Goal: Task Accomplishment & Management: Manage account settings

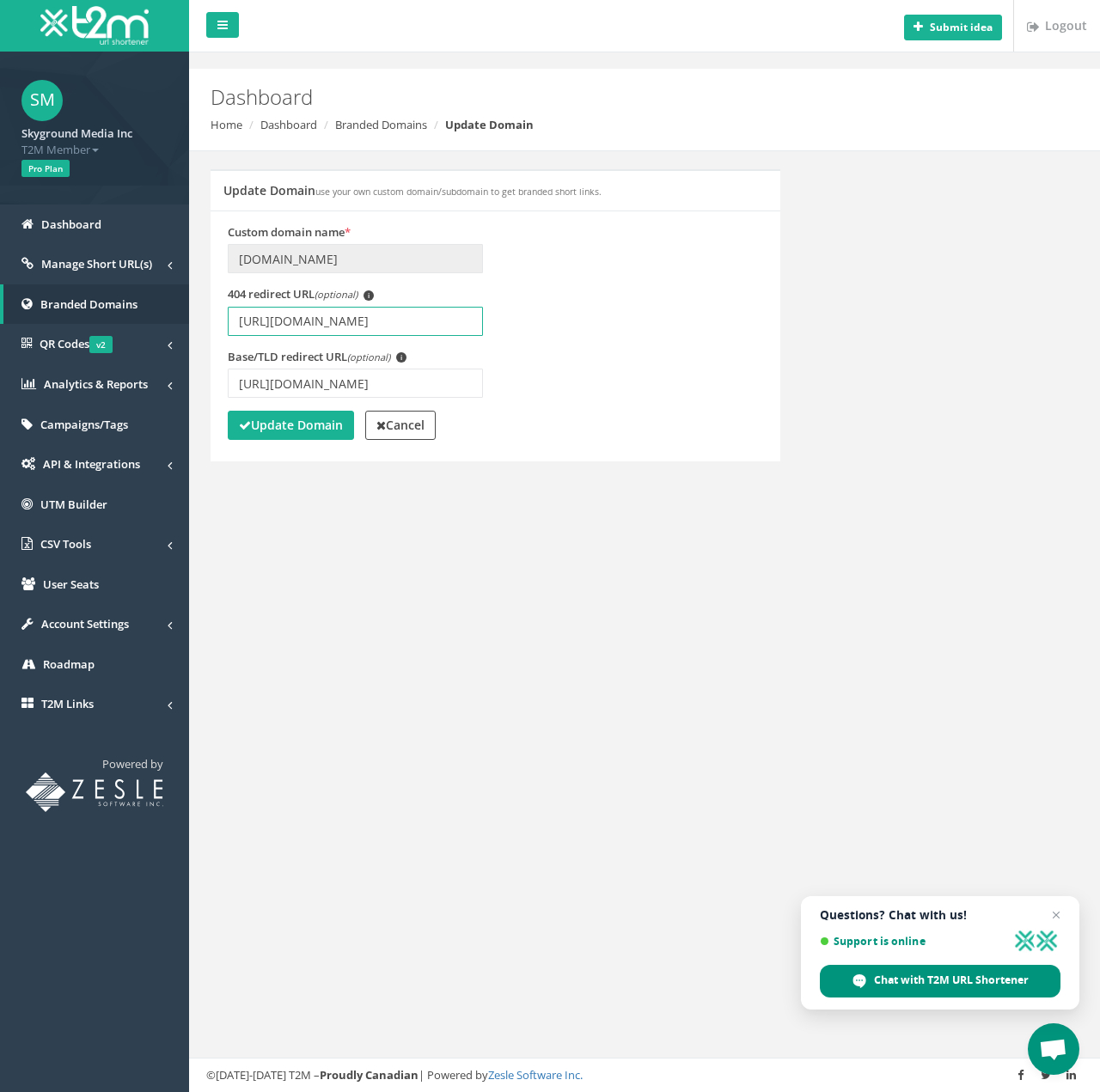
drag, startPoint x: 288, startPoint y: 318, endPoint x: 302, endPoint y: 332, distance: 19.8
click at [289, 318] on input "[URL][DOMAIN_NAME]" at bounding box center [355, 321] width 255 height 29
click at [405, 352] on span "i" at bounding box center [400, 357] width 11 height 11
click at [405, 369] on input "[URL][DOMAIN_NAME]" at bounding box center [355, 383] width 255 height 29
click at [384, 381] on input "[URL][DOMAIN_NAME]" at bounding box center [355, 383] width 255 height 29
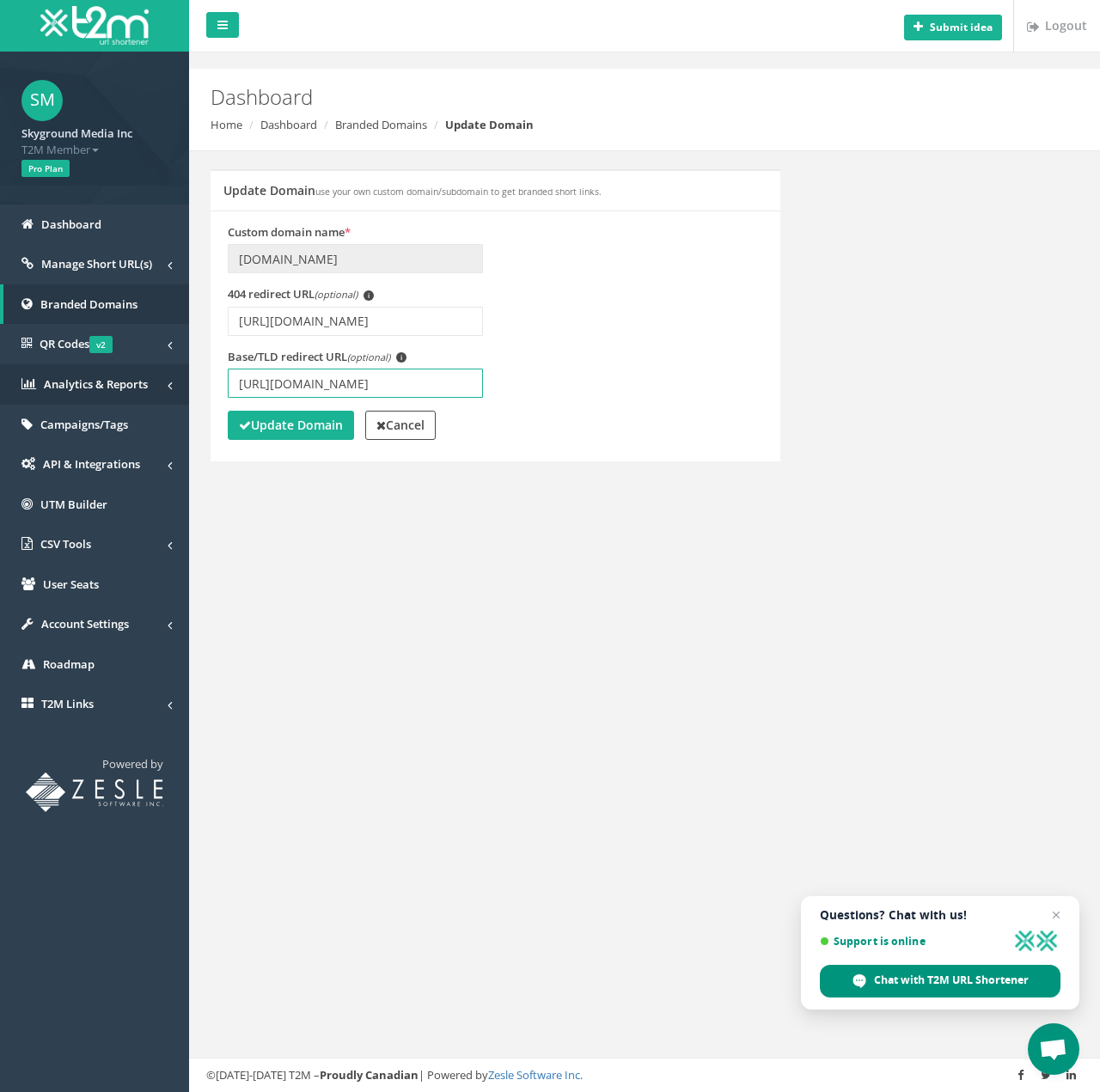
drag, startPoint x: 381, startPoint y: 386, endPoint x: 182, endPoint y: 379, distance: 199.1
click at [189, 374] on div "Submit idea Logout Dashboard Home Dashboard Branded Domains Update Domain Updat…" at bounding box center [645, 546] width 911 height 1092
click at [389, 383] on input "[URL][DOMAIN_NAME]" at bounding box center [355, 383] width 255 height 29
click at [380, 385] on input "[URL][DOMAIN_NAME]" at bounding box center [355, 383] width 255 height 29
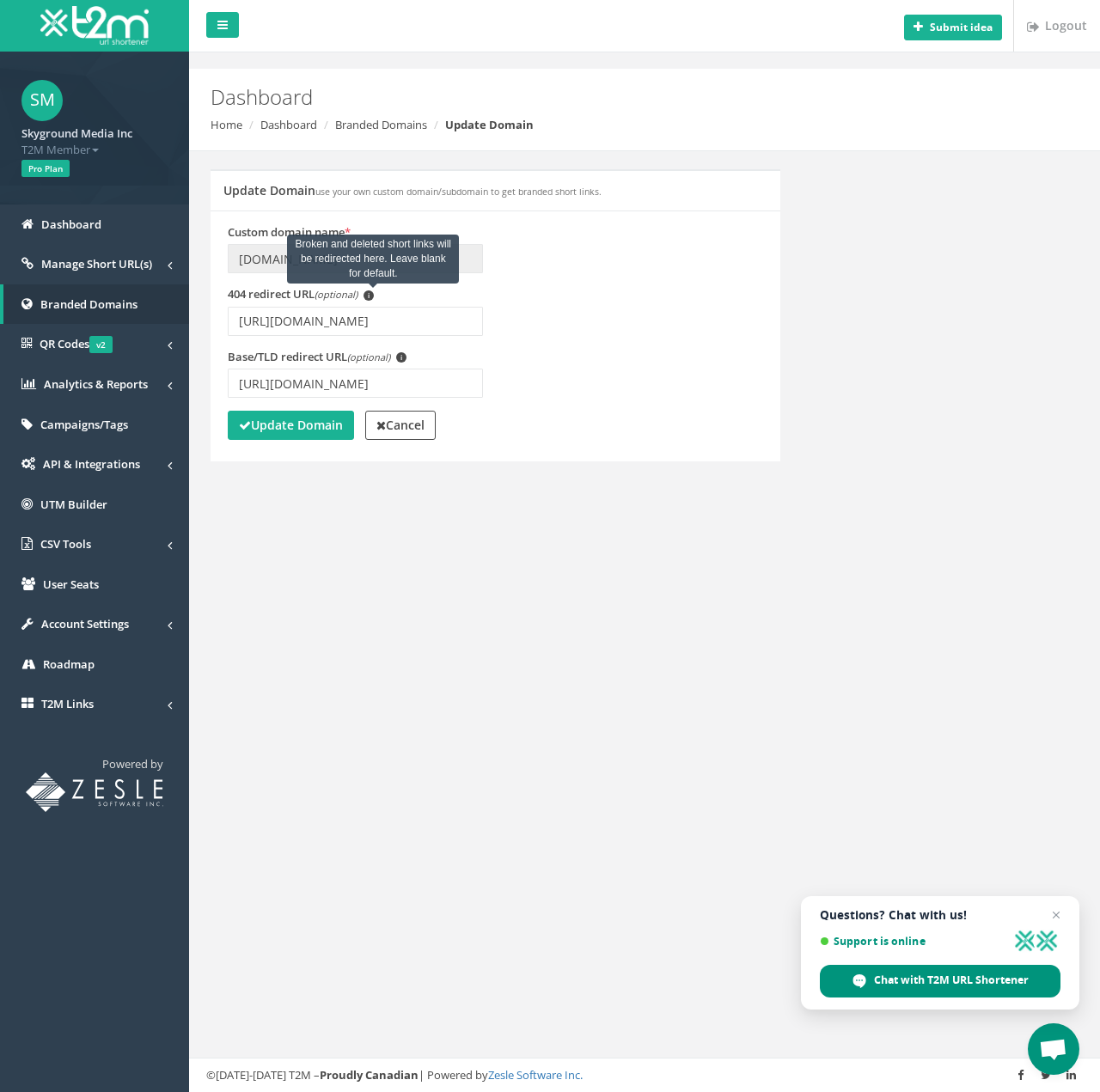
click at [373, 293] on span "i" at bounding box center [369, 295] width 11 height 11
click at [373, 307] on input "[URL][DOMAIN_NAME]" at bounding box center [355, 321] width 255 height 29
click at [364, 314] on input "[URL][DOMAIN_NAME]" at bounding box center [355, 321] width 255 height 29
click at [403, 426] on strong "Cancel" at bounding box center [400, 424] width 48 height 16
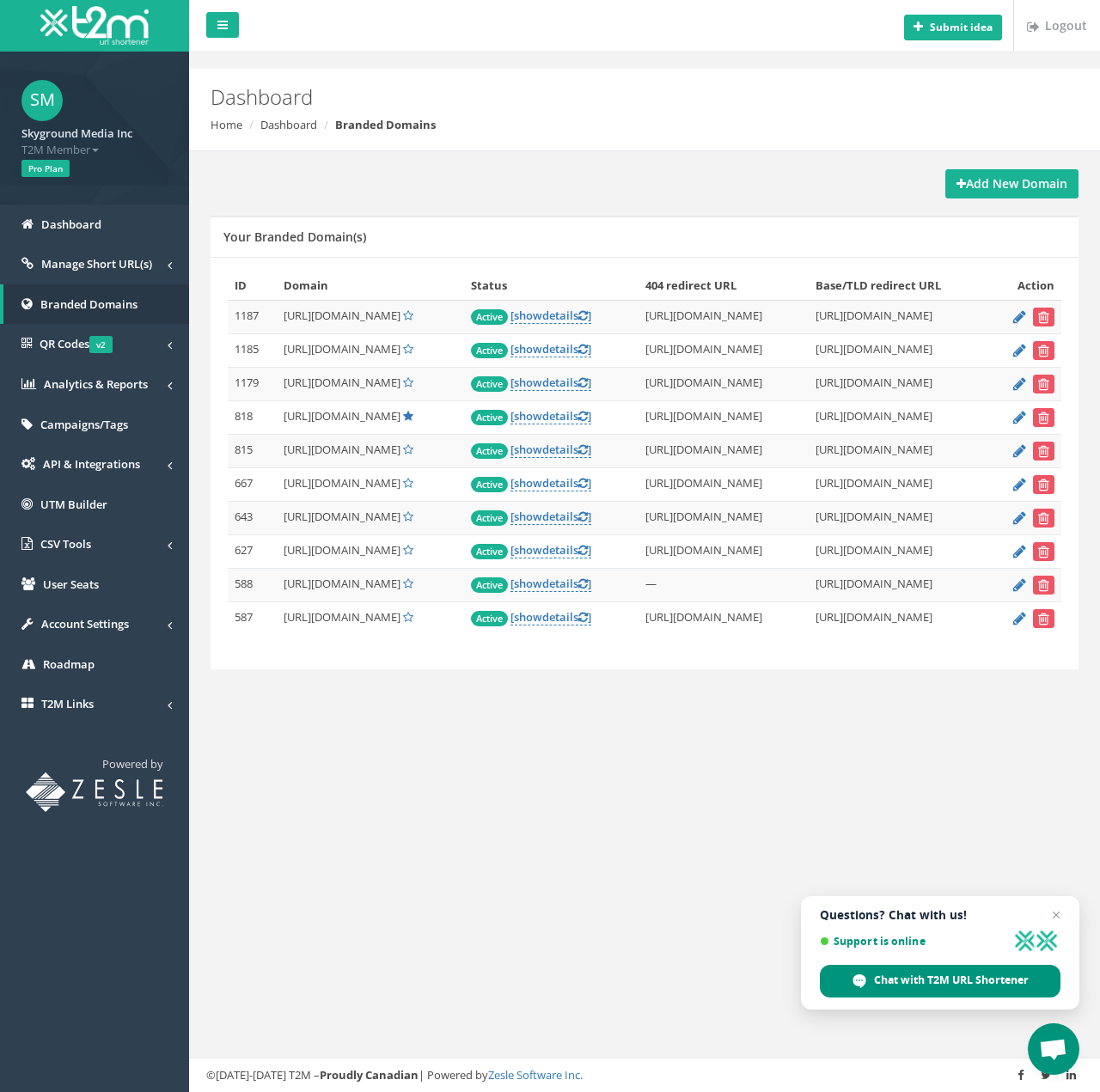
drag, startPoint x: 453, startPoint y: 416, endPoint x: 443, endPoint y: 419, distance: 10.4
click at [471, 417] on span "Active" at bounding box center [489, 418] width 37 height 15
click at [388, 409] on span "[URL][DOMAIN_NAME]" at bounding box center [342, 416] width 117 height 15
click at [655, 411] on td "[URL][DOMAIN_NAME]" at bounding box center [724, 418] width 170 height 34
click at [1015, 415] on icon at bounding box center [1019, 417] width 13 height 12
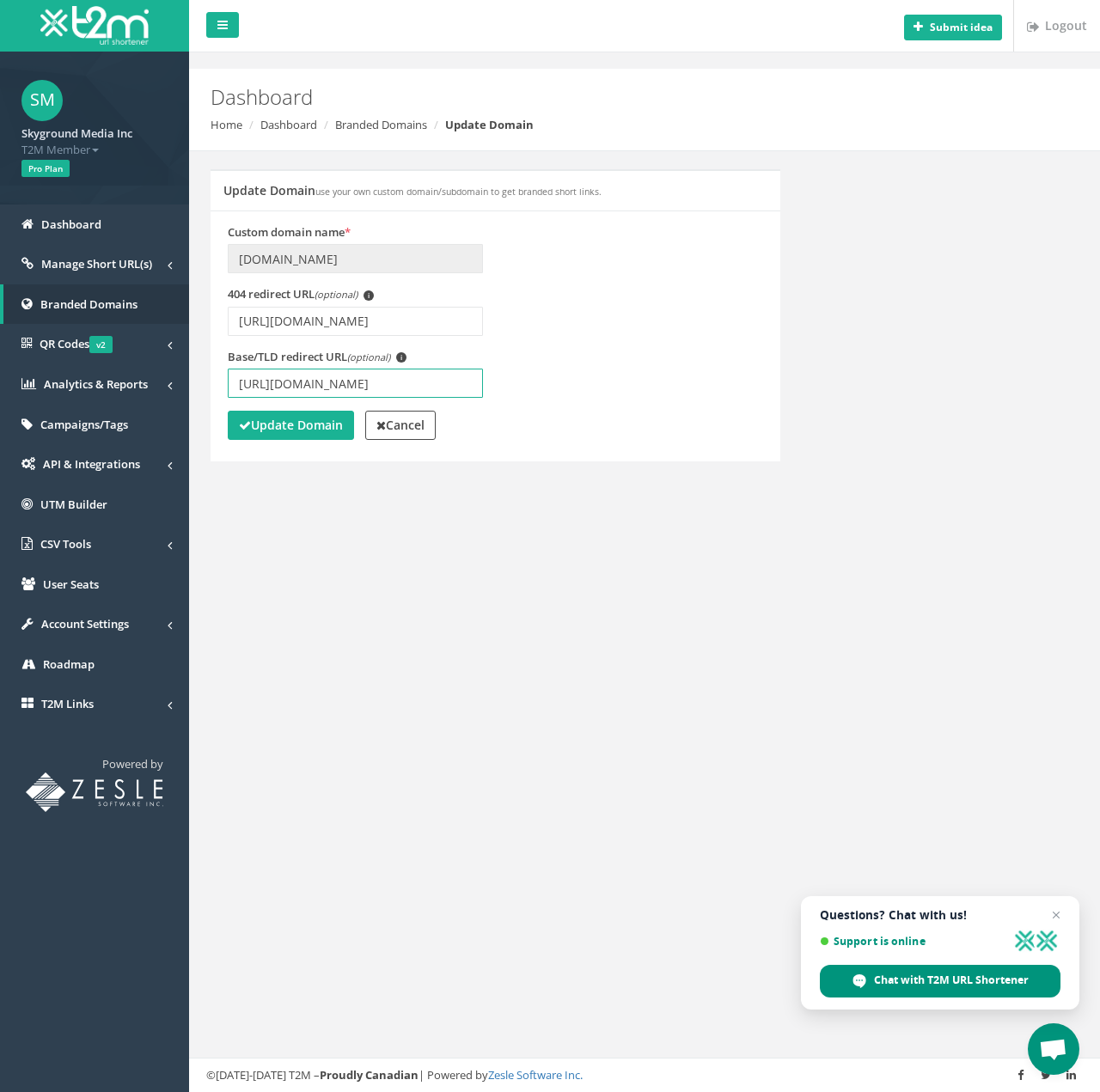
click at [388, 372] on input "[URL][DOMAIN_NAME]" at bounding box center [355, 383] width 255 height 29
click at [297, 418] on strong "Update Domain" at bounding box center [291, 424] width 104 height 16
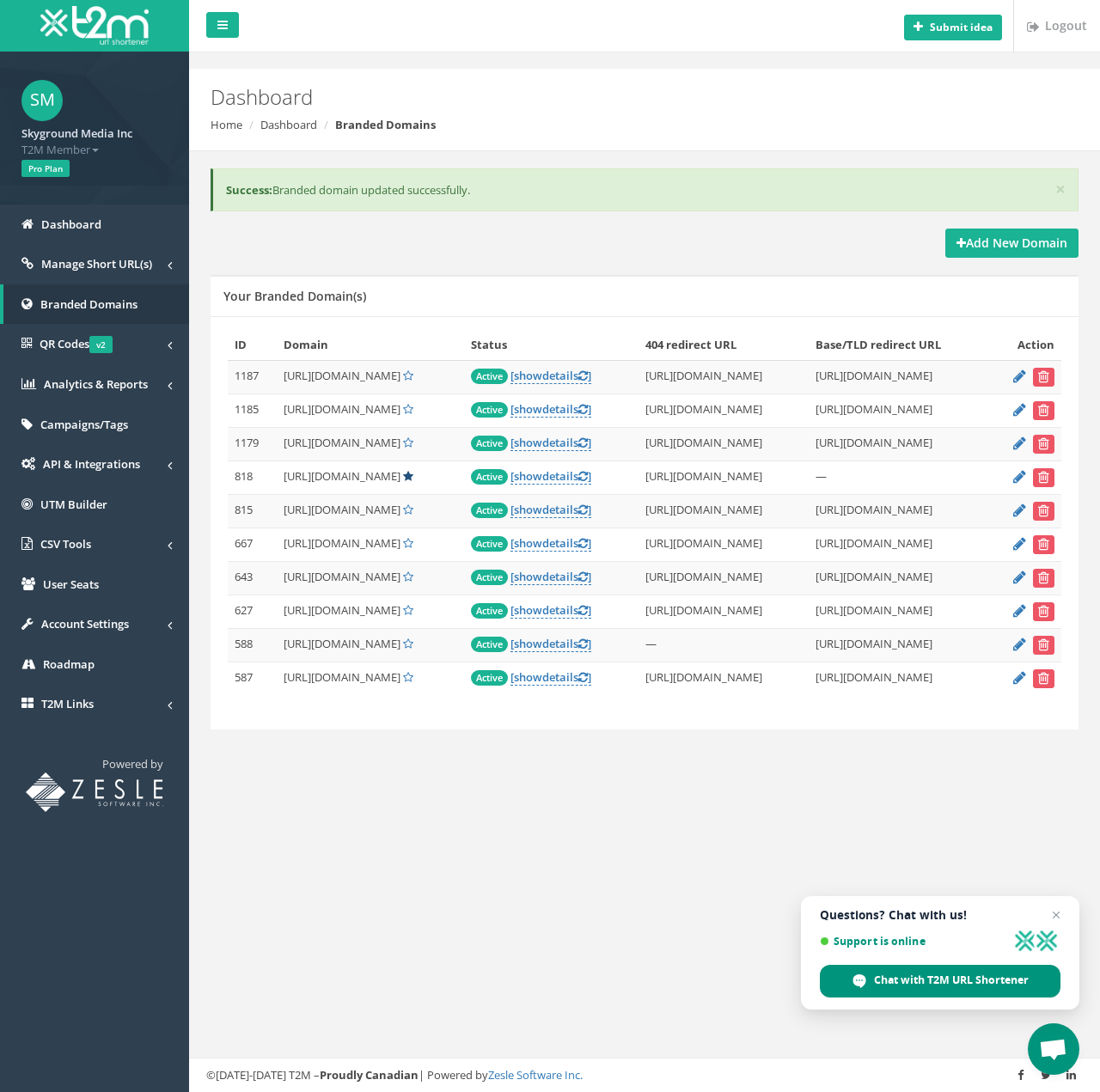
drag, startPoint x: 278, startPoint y: 474, endPoint x: 410, endPoint y: 475, distance: 132.0
click at [401, 474] on td "https://routinehub.link/" at bounding box center [370, 477] width 186 height 34
copy td "https://routinehub.link/"
click at [1015, 474] on icon at bounding box center [1019, 477] width 13 height 12
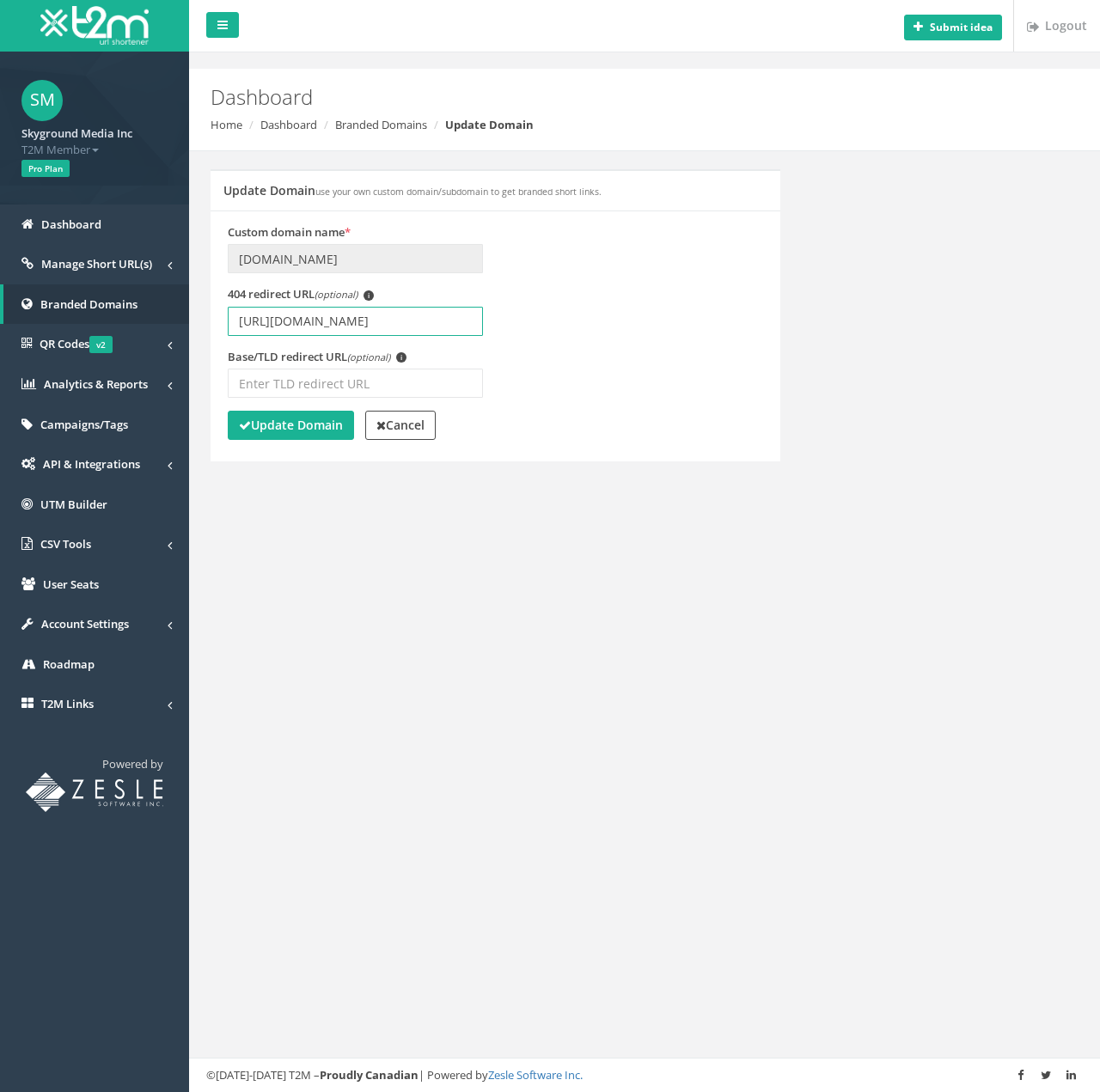
click at [377, 317] on input "[URL][DOMAIN_NAME]" at bounding box center [355, 321] width 255 height 29
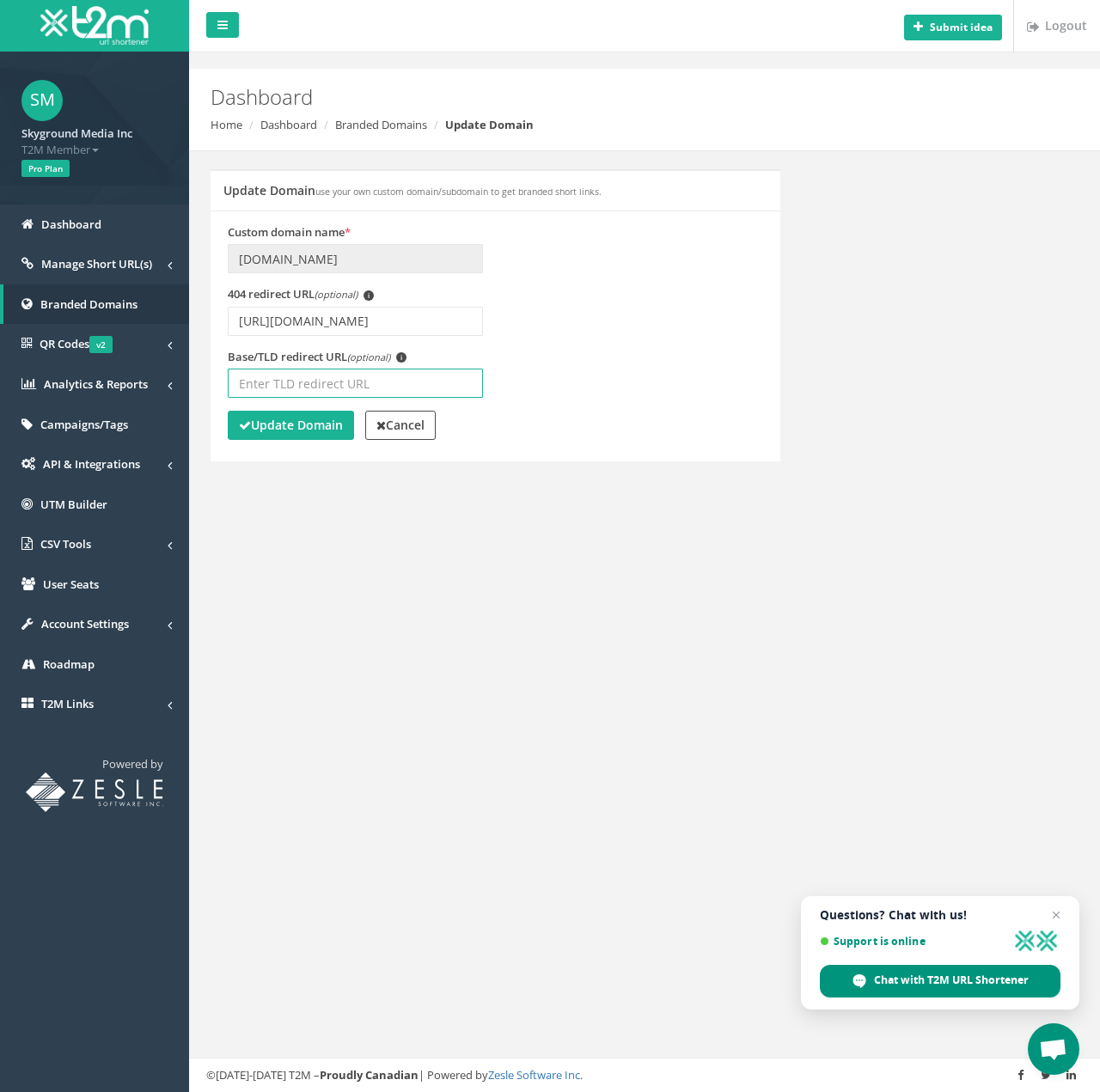
click at [352, 382] on input "Base/TLD redirect URL (optional) i" at bounding box center [355, 383] width 255 height 29
paste input "[URL][DOMAIN_NAME]"
paste input "/?mtm_campaign=t2mio&mtm_kwd=redirect"
type input "[URL][DOMAIN_NAME]"
click at [301, 423] on strong "Update Domain" at bounding box center [291, 424] width 104 height 16
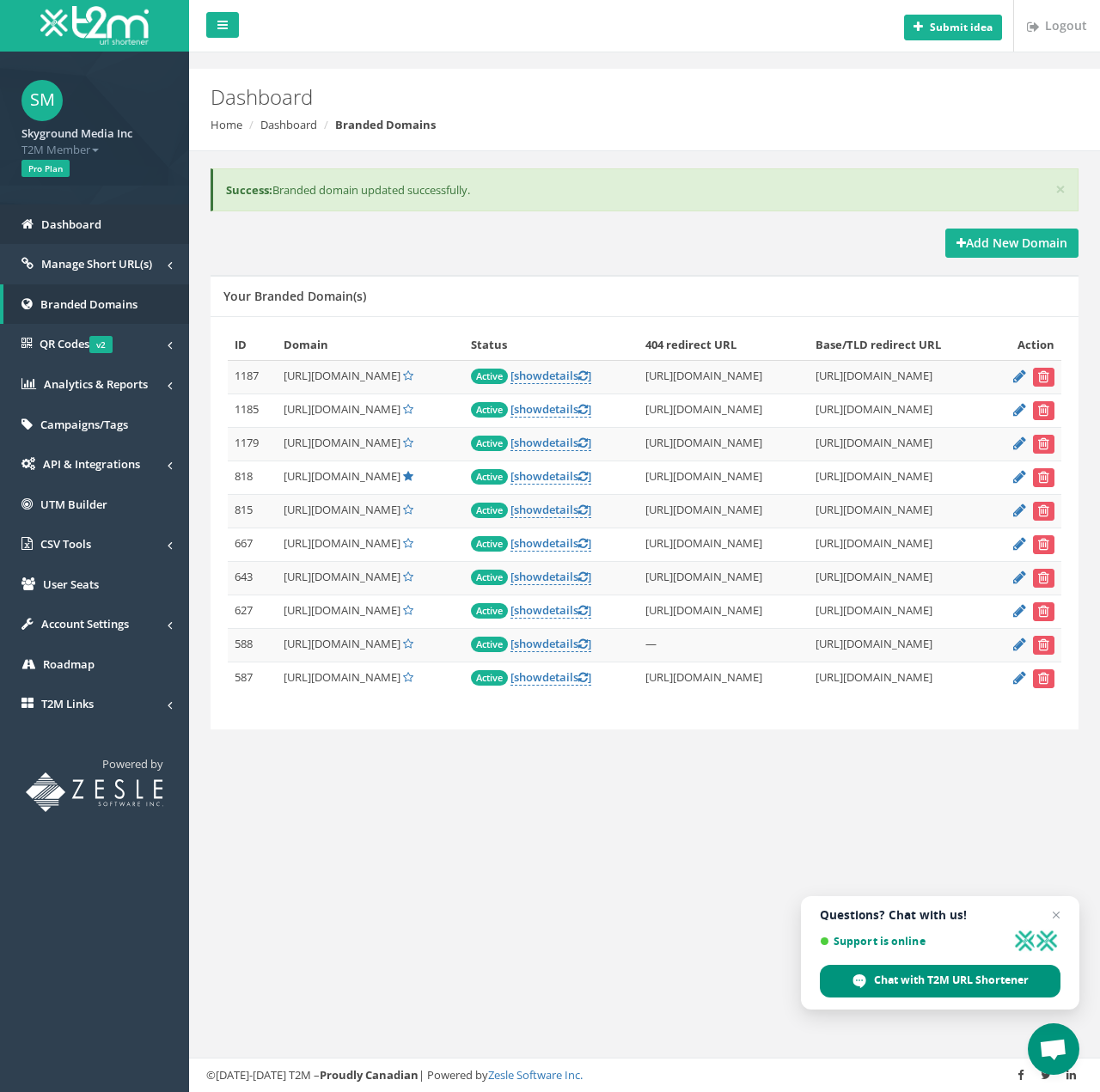
click at [92, 218] on span "Dashboard" at bounding box center [71, 224] width 60 height 15
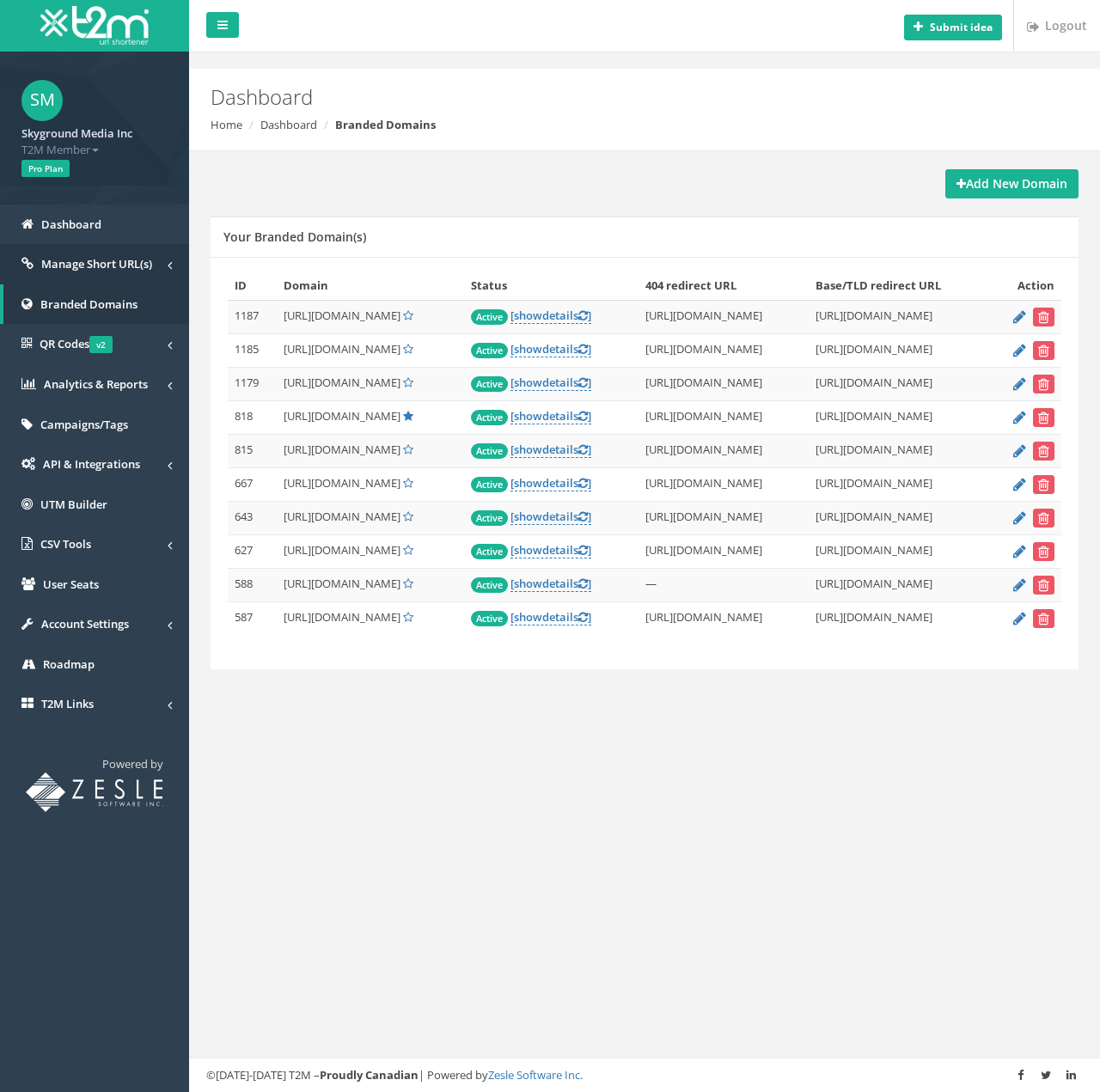
click at [116, 247] on link "Manage Short URL(s)" at bounding box center [95, 264] width 189 height 41
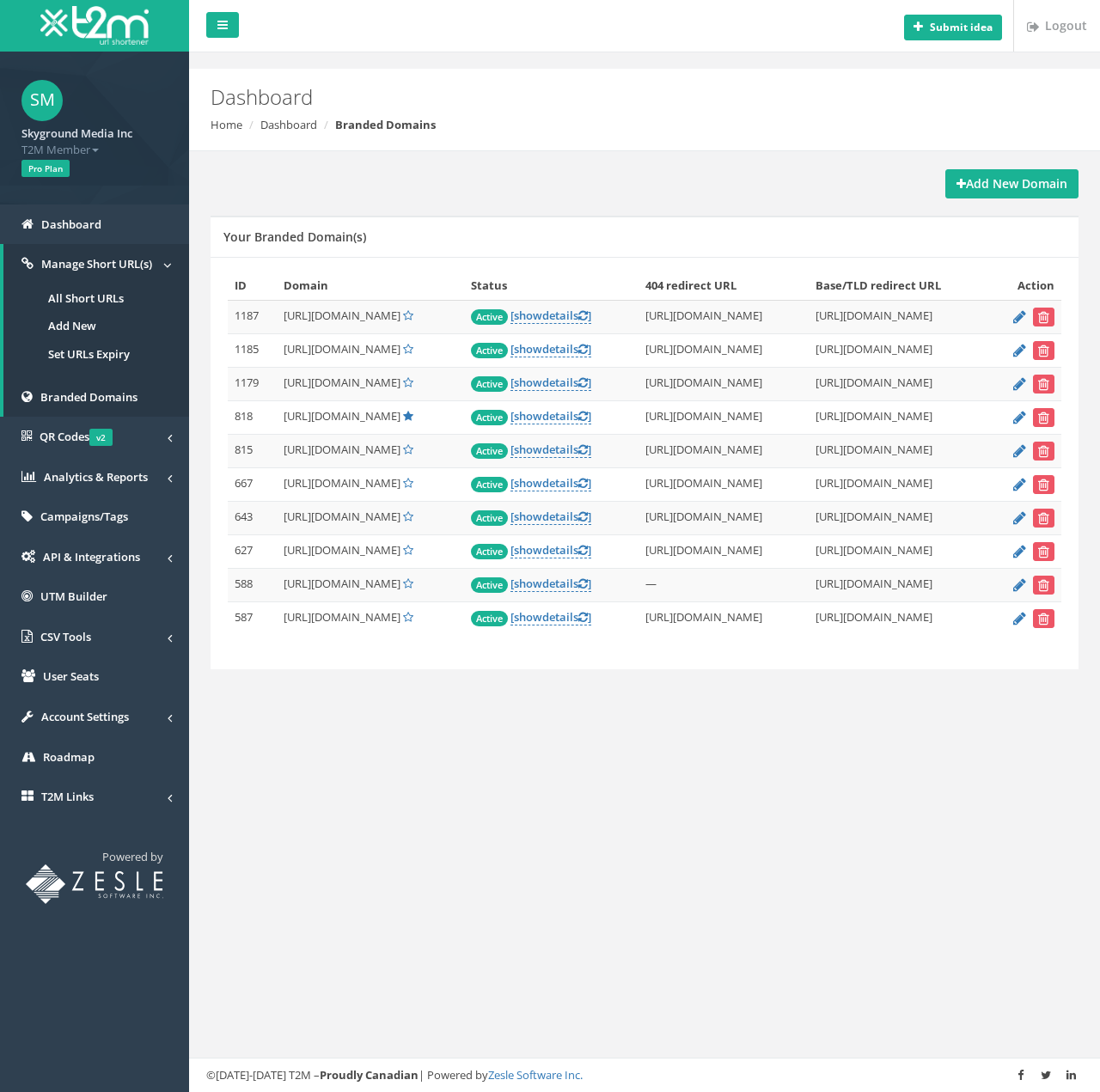
click at [98, 292] on link "All Short URLs" at bounding box center [96, 298] width 185 height 28
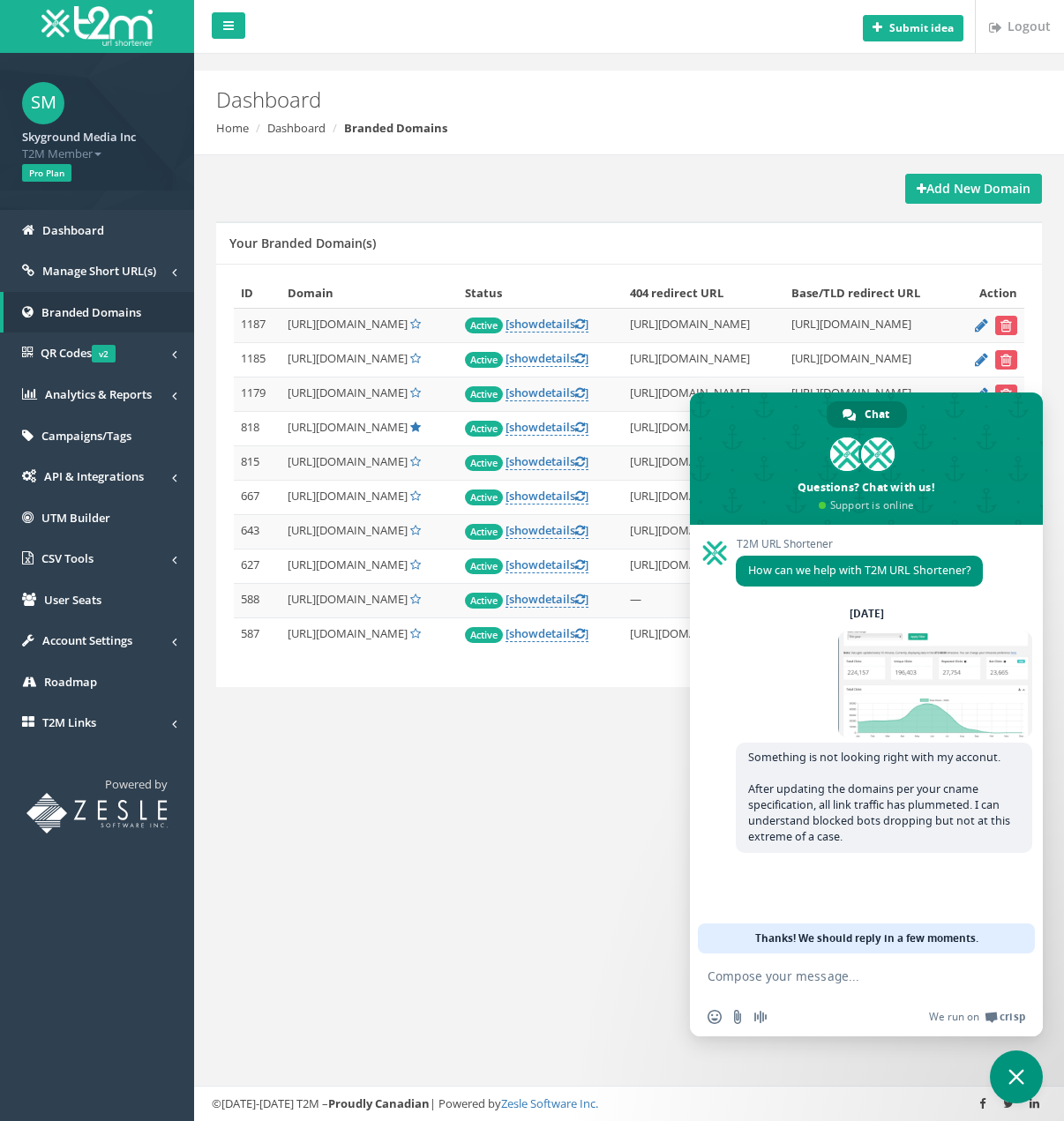
click at [626, 987] on div "Submit idea Logout Dashboard Home Dashboard Branded Domains Add New Domain Your…" at bounding box center [629, 560] width 870 height 1121
click at [1019, 1072] on span "Close chat" at bounding box center [1016, 1076] width 16 height 16
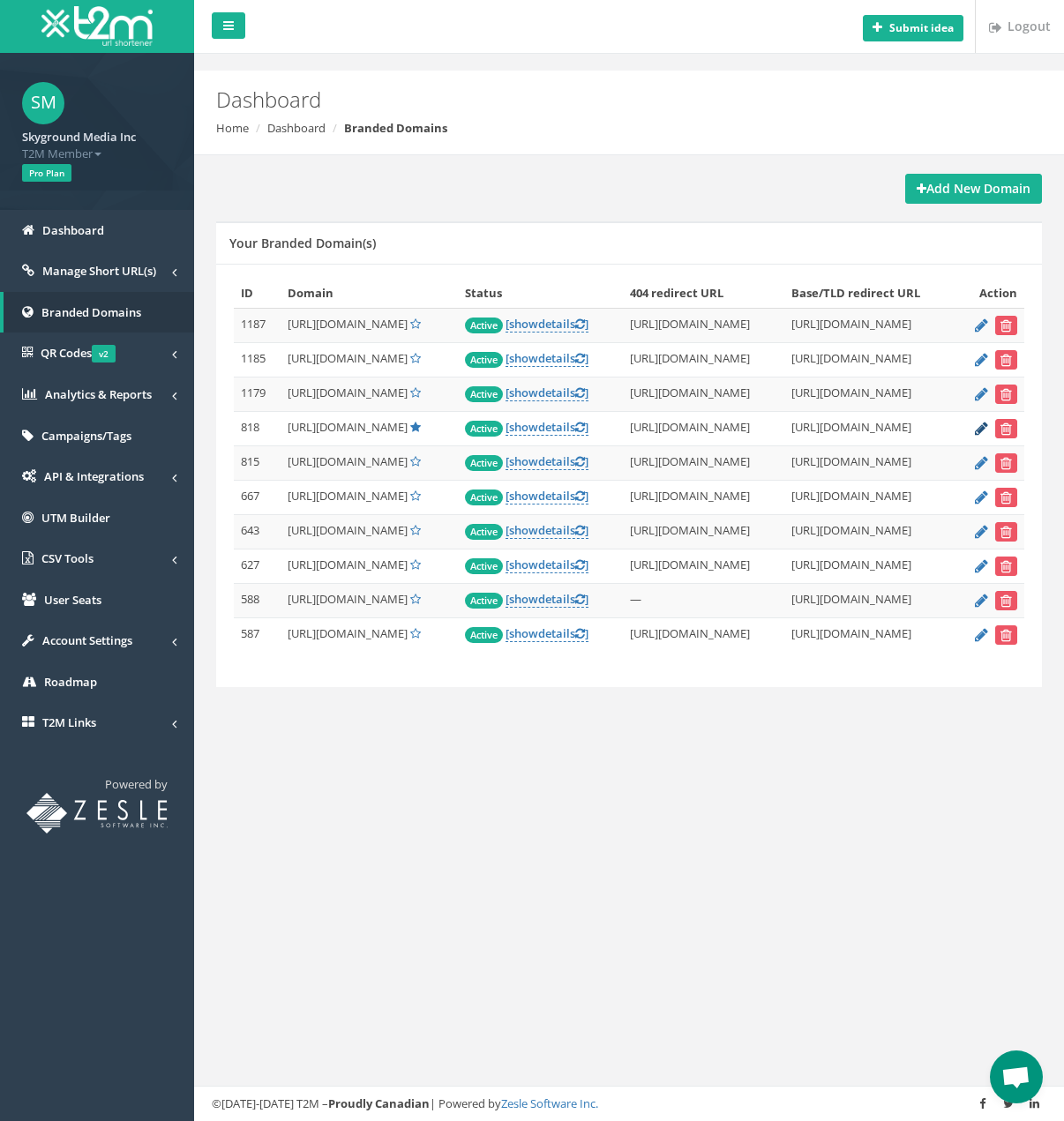
click at [988, 434] on icon at bounding box center [981, 428] width 13 height 12
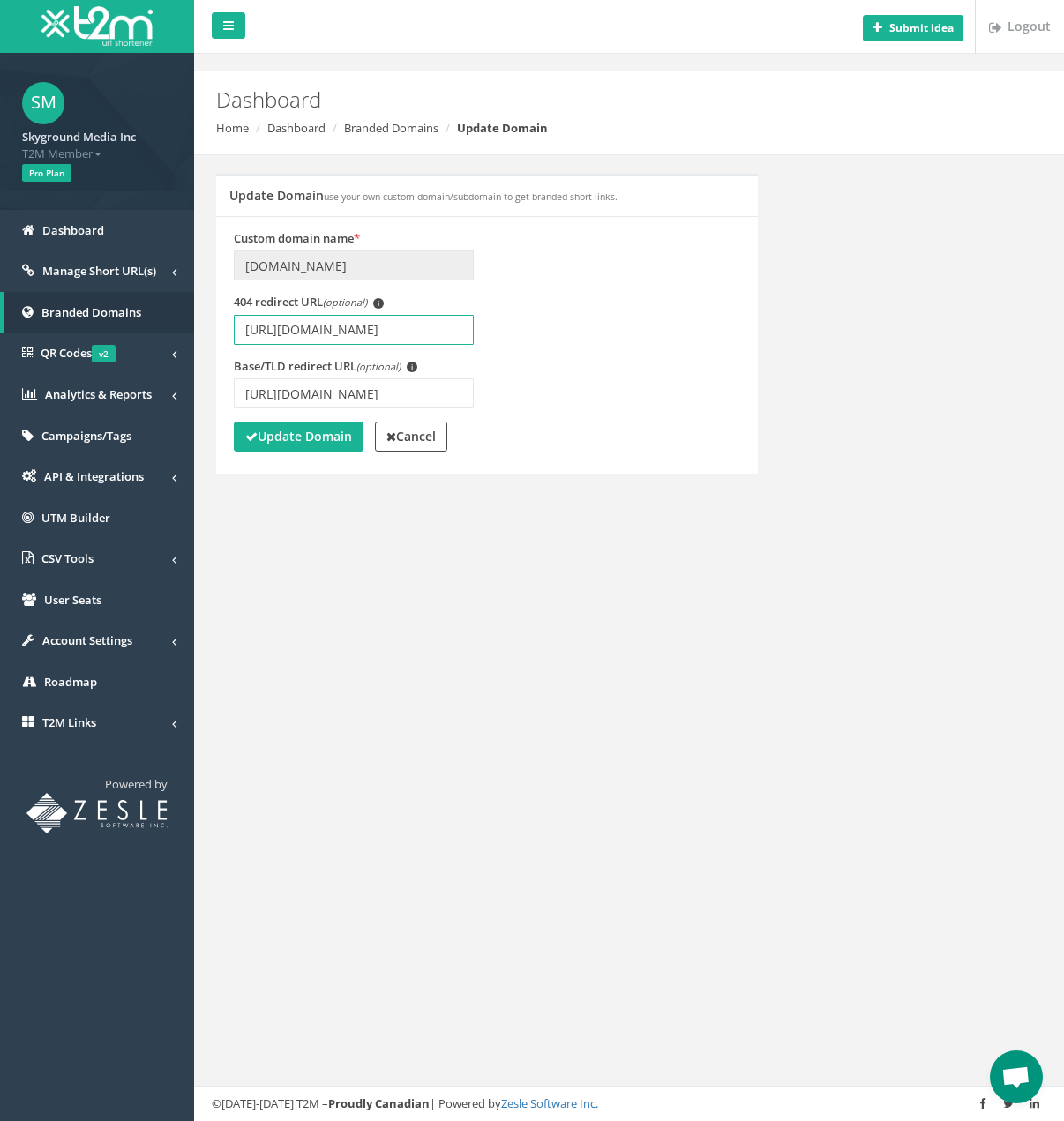
click at [415, 334] on input "[URL][DOMAIN_NAME]" at bounding box center [354, 330] width 240 height 30
type input "[URL][DOMAIN_NAME]"
click at [277, 326] on input "[URL][DOMAIN_NAME]" at bounding box center [354, 330] width 240 height 30
click at [297, 438] on strong "Update Domain" at bounding box center [299, 436] width 107 height 17
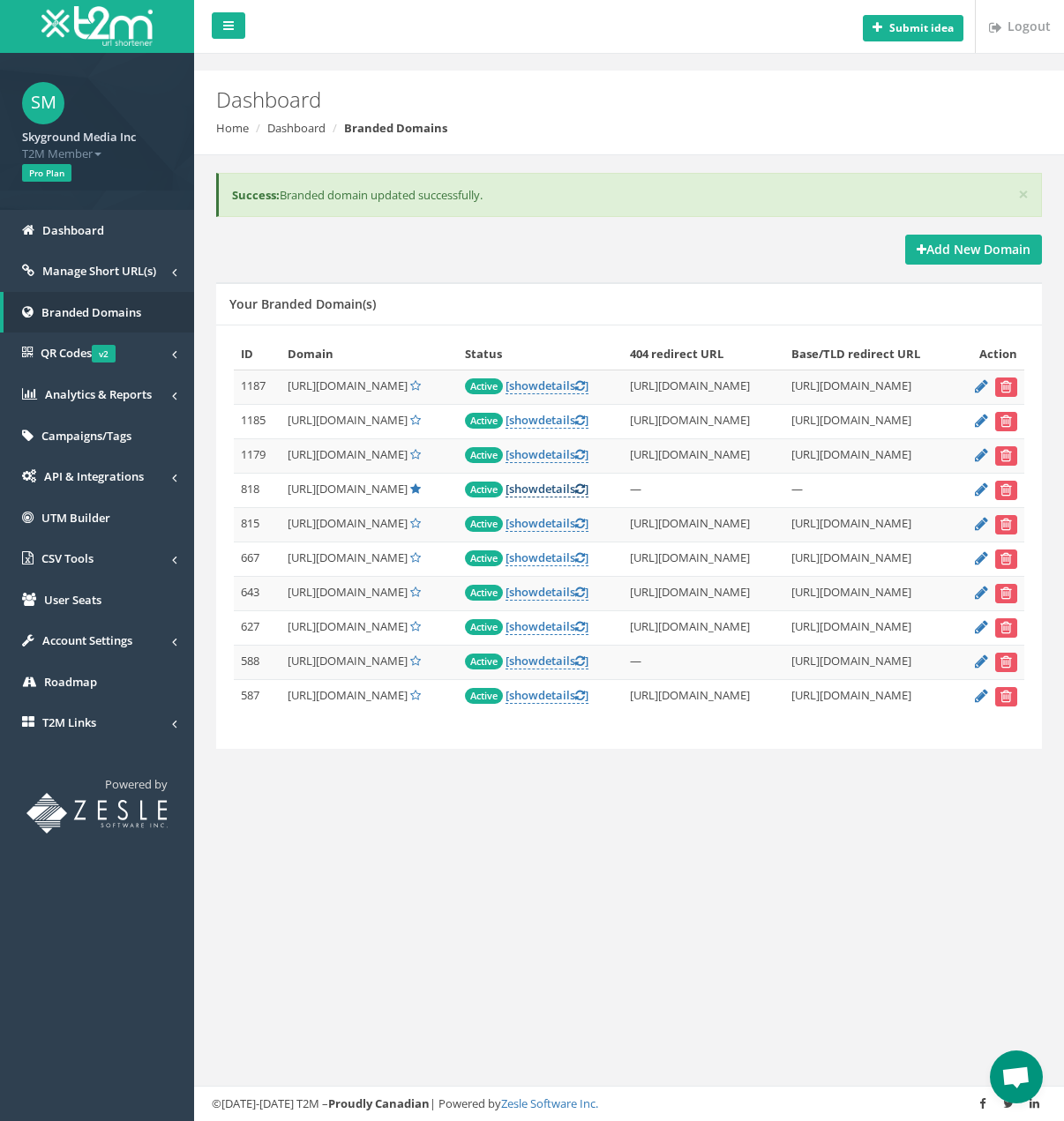
click at [576, 495] on icon at bounding box center [581, 489] width 10 height 12
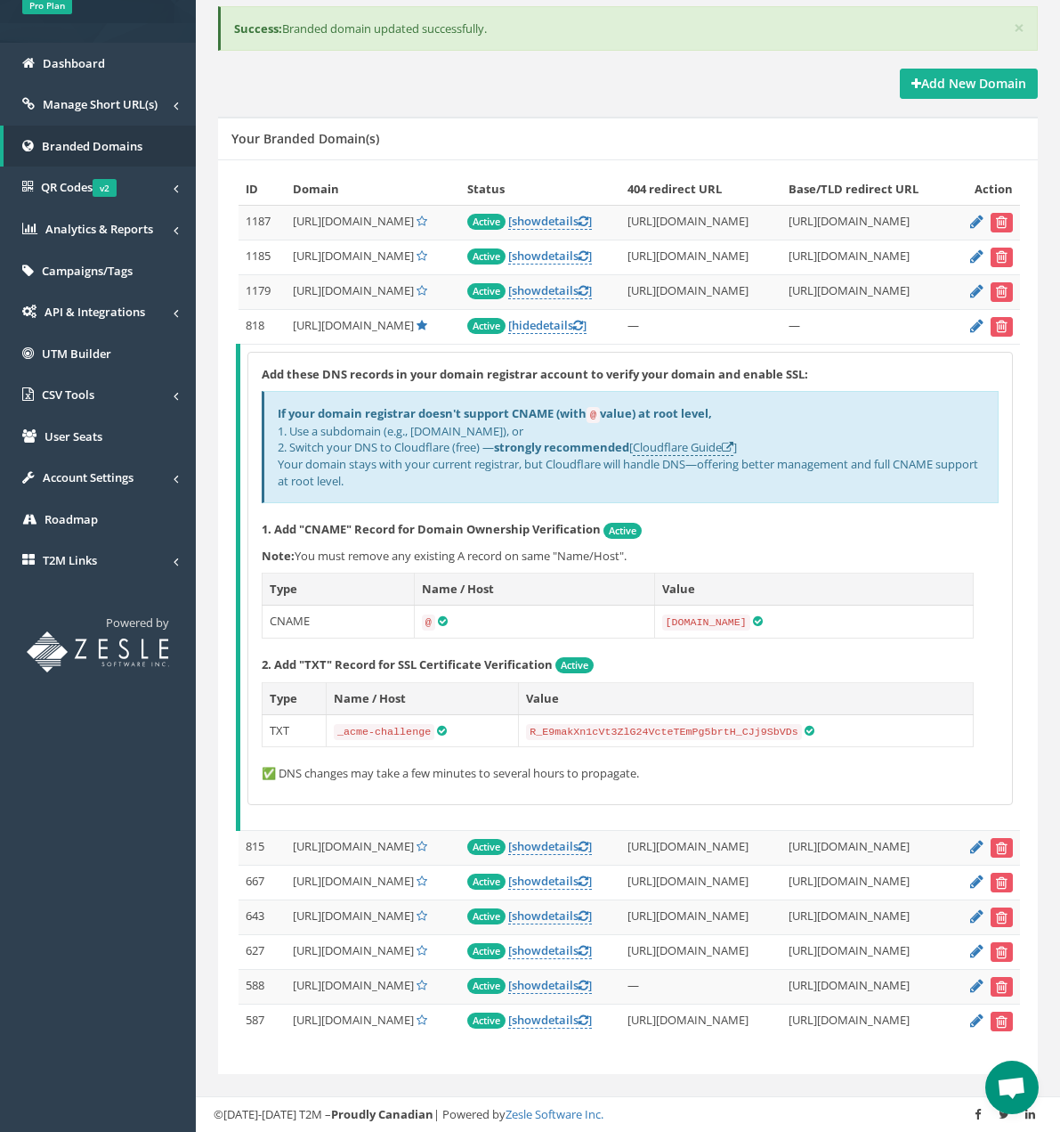
scroll to position [252, 0]
click at [1015, 1092] on span "Open chat" at bounding box center [1011, 1088] width 29 height 25
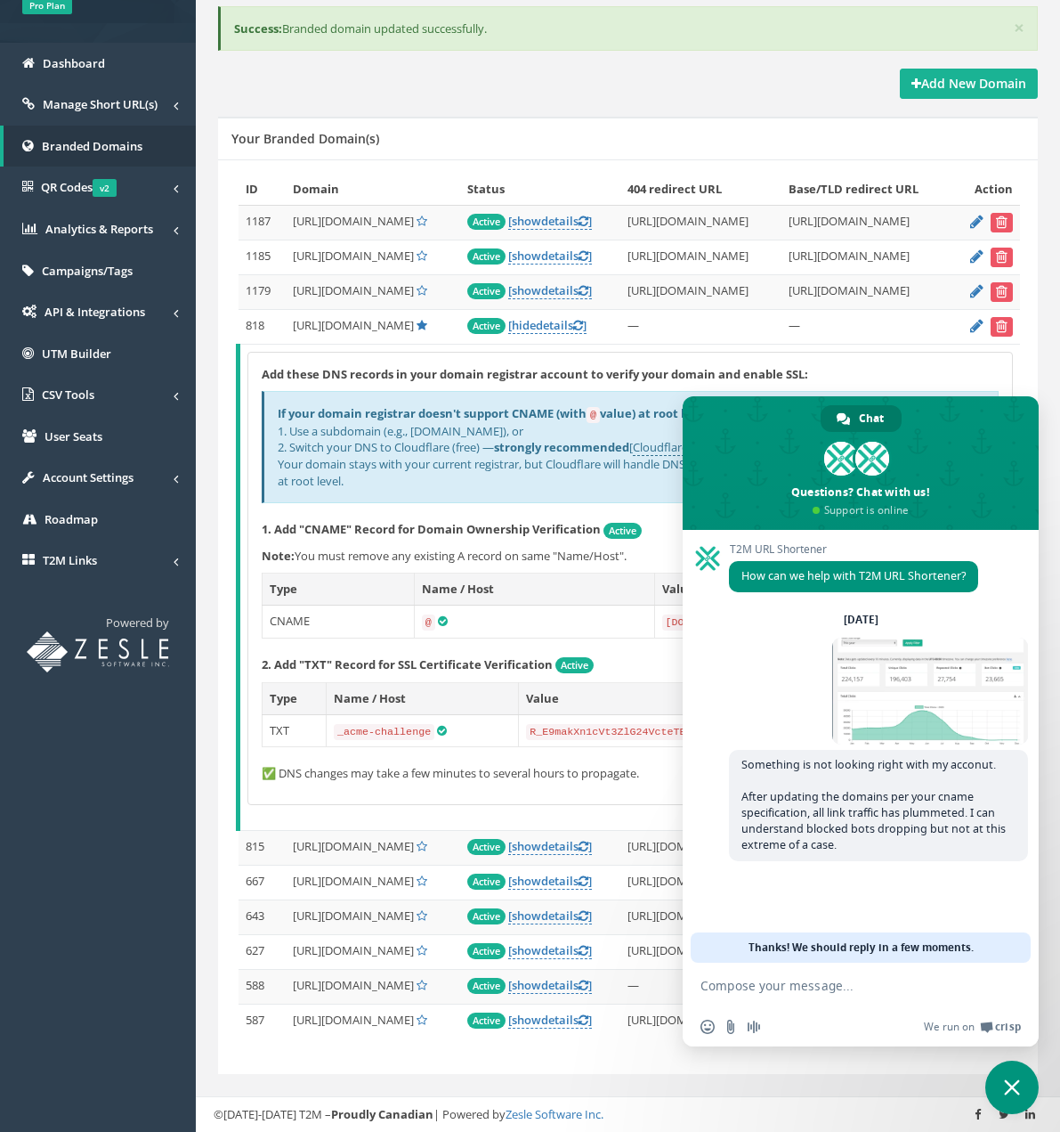
drag, startPoint x: 833, startPoint y: 941, endPoint x: 848, endPoint y: 955, distance: 20.8
click at [861, 946] on span "Thanks! We should reply in a few moments." at bounding box center [861, 947] width 225 height 30
click at [823, 979] on textarea "Compose your message..." at bounding box center [841, 986] width 281 height 16
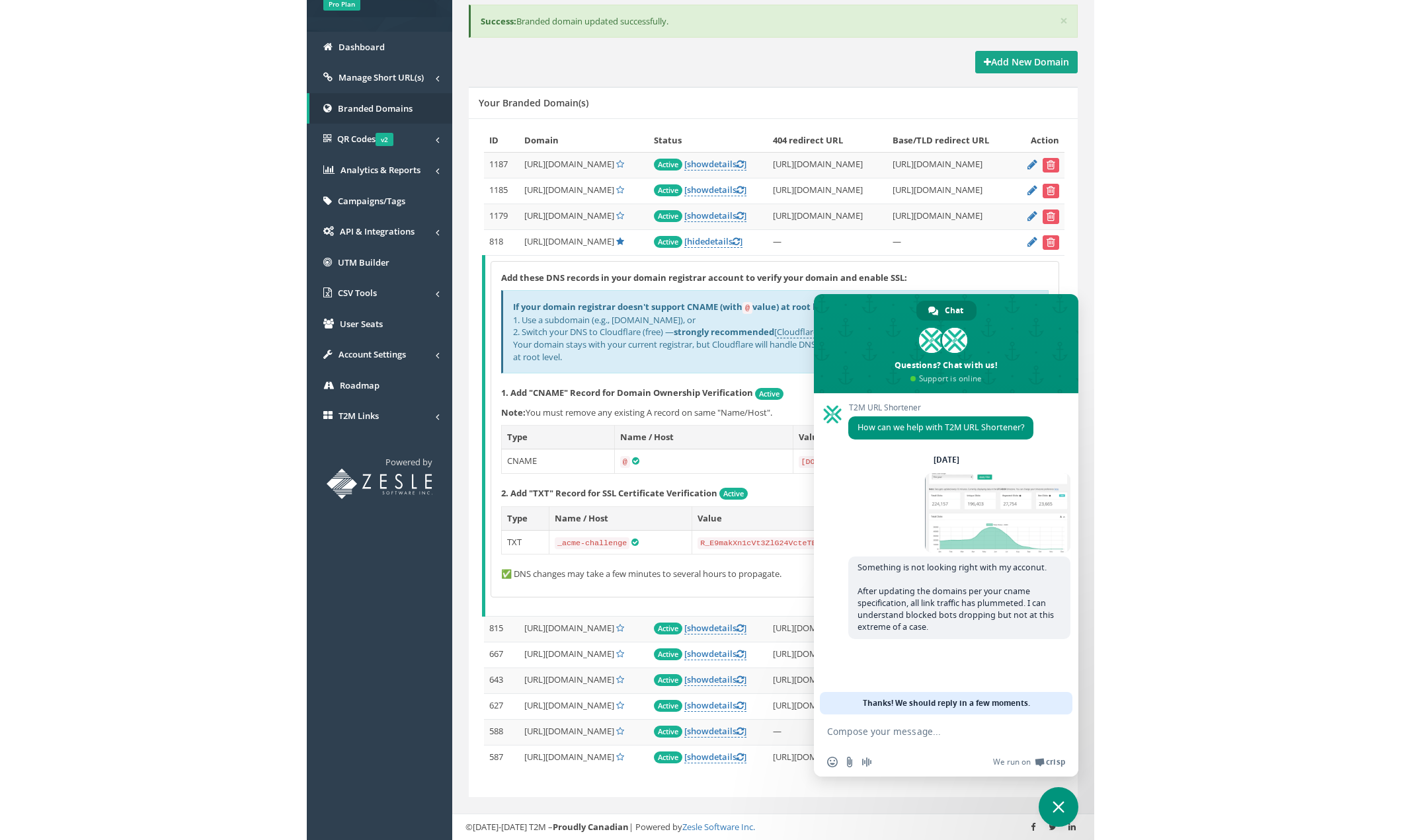
scroll to position [105, 0]
